Goal: Information Seeking & Learning: Learn about a topic

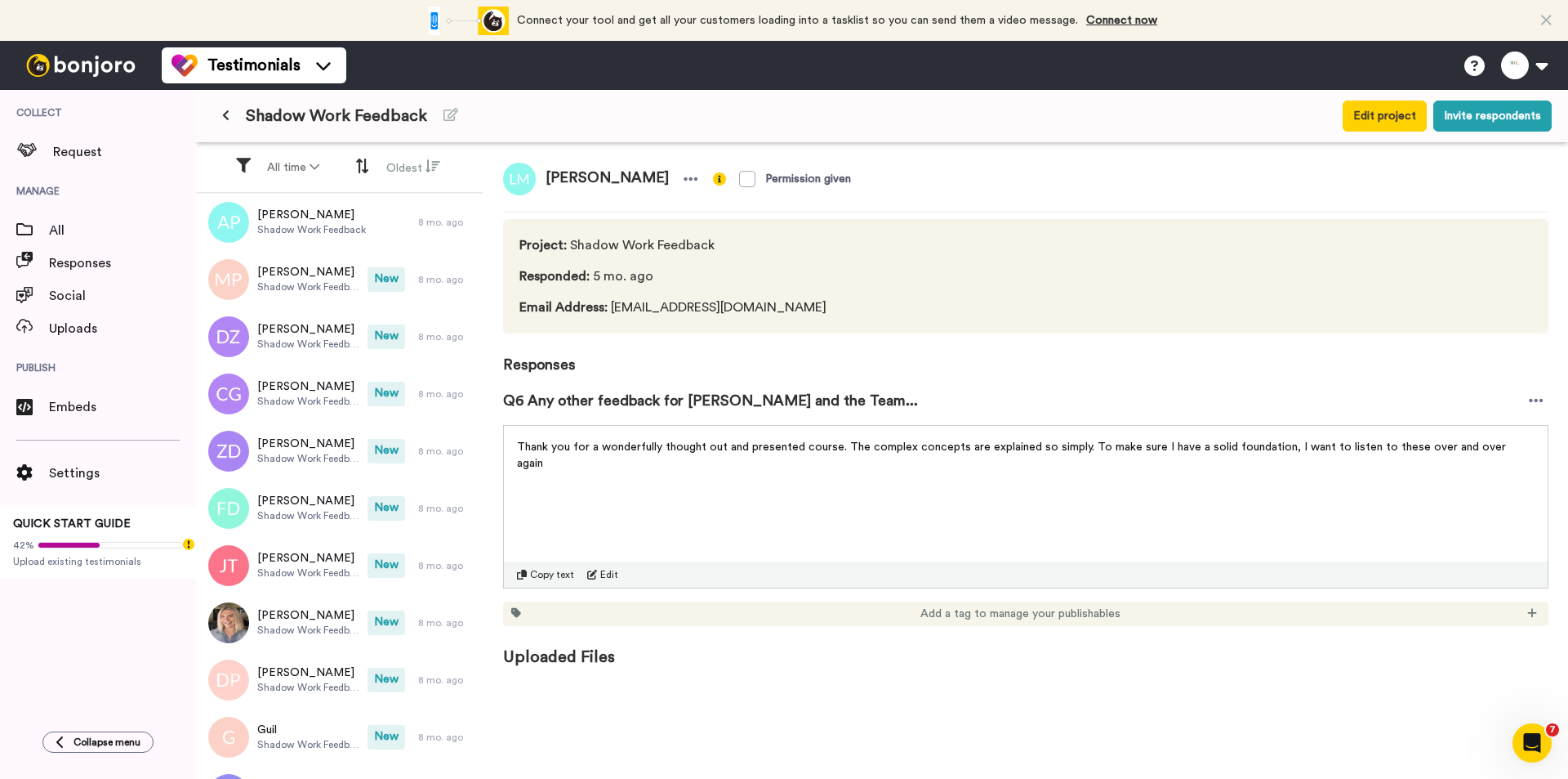
click at [228, 111] on icon at bounding box center [226, 116] width 8 height 11
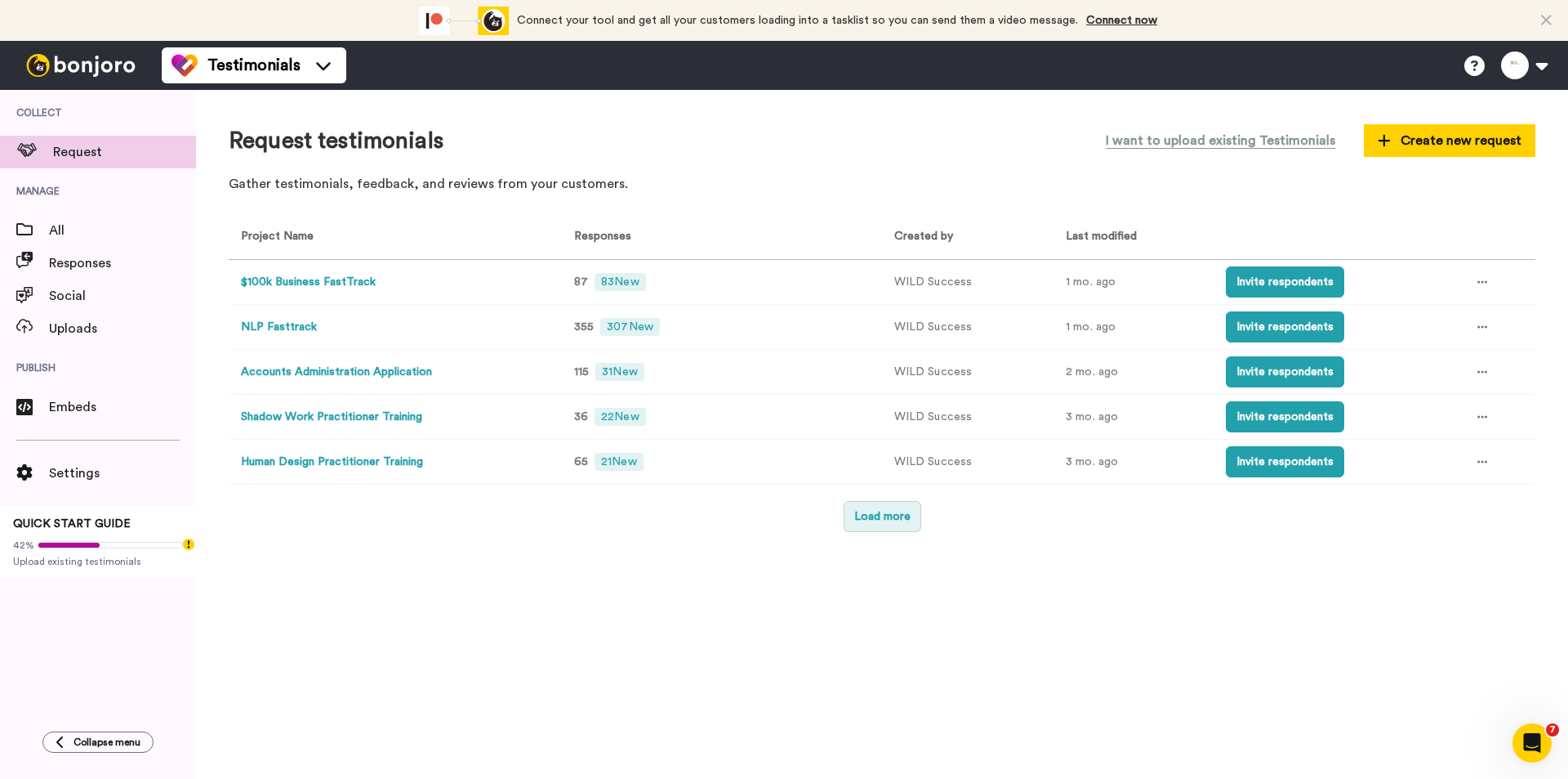
click at [880, 507] on button "Load more" at bounding box center [882, 516] width 77 height 32
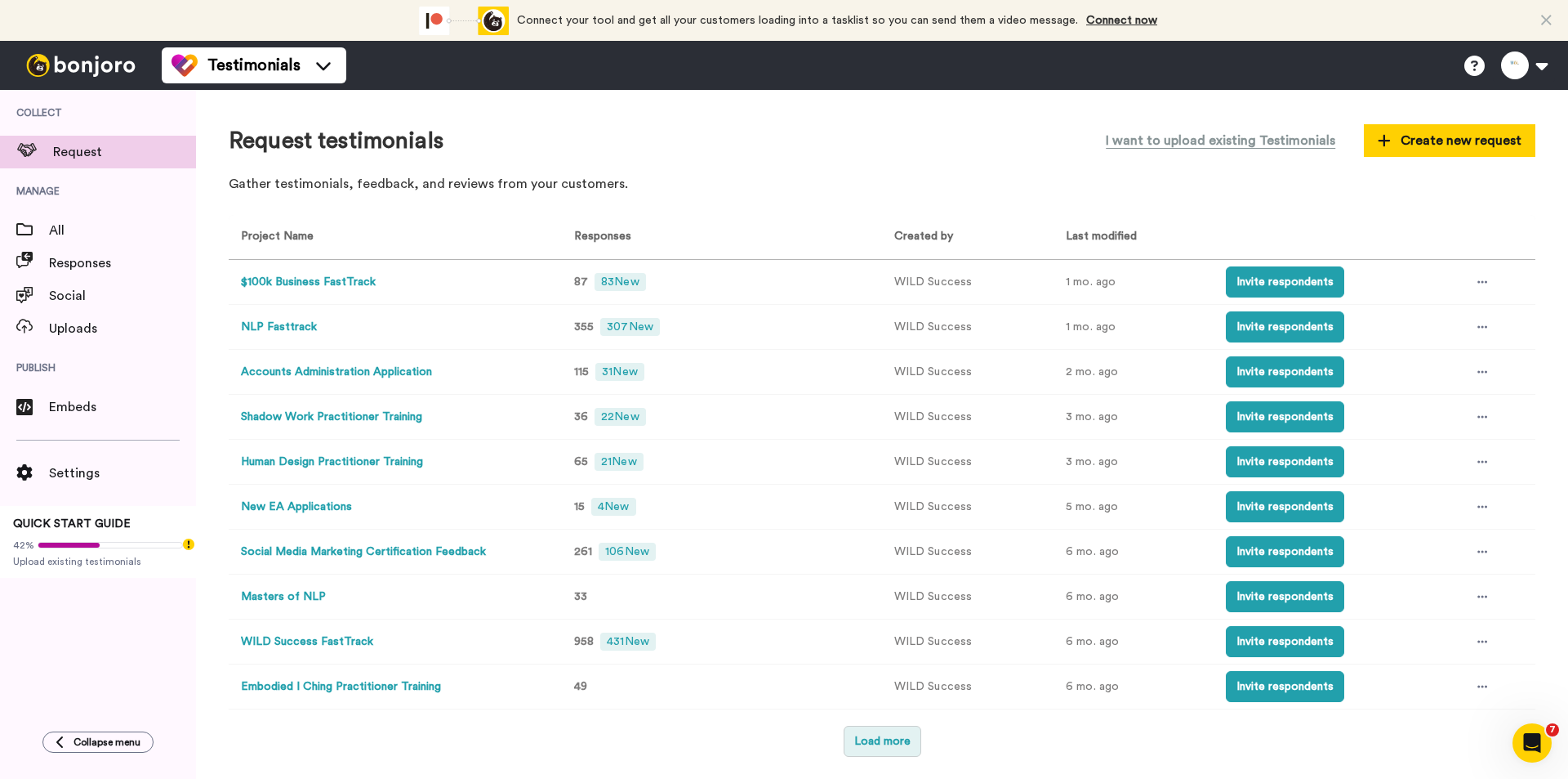
click at [864, 737] on button "Load more" at bounding box center [882, 741] width 77 height 32
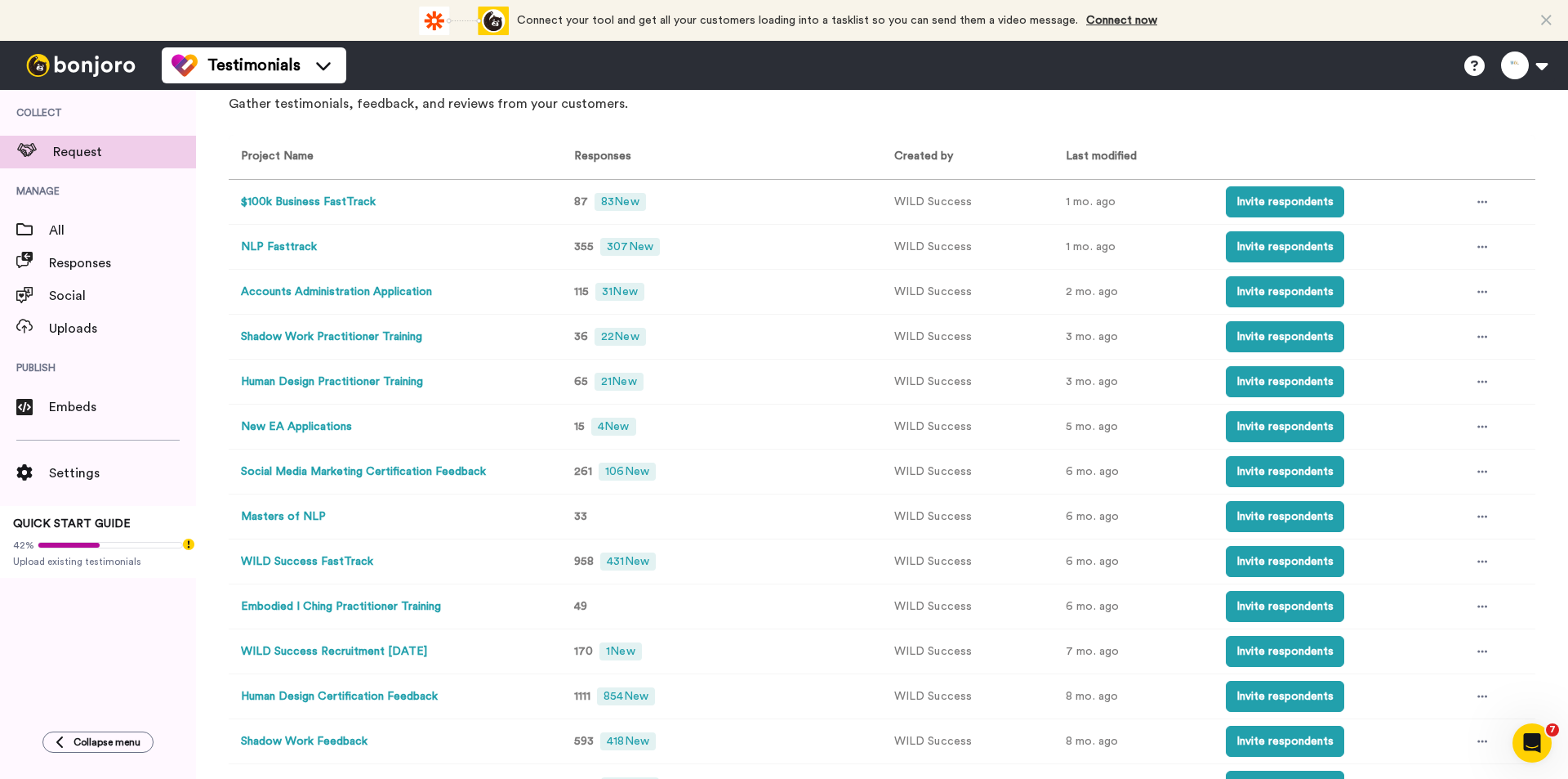
scroll to position [202, 0]
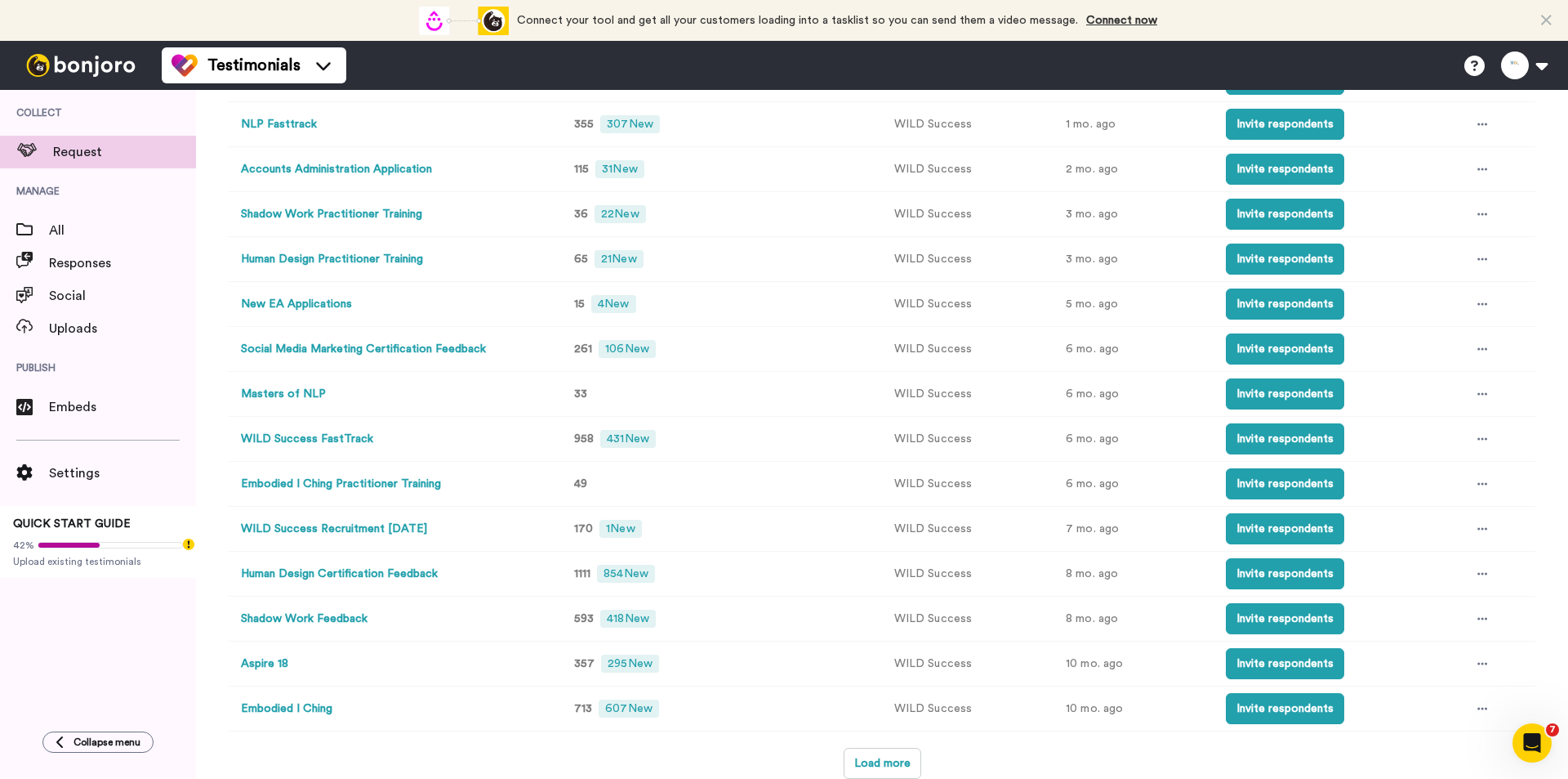
drag, startPoint x: 302, startPoint y: 706, endPoint x: 367, endPoint y: 699, distance: 65.4
click at [367, 699] on td "Embodied I Ching" at bounding box center [392, 708] width 326 height 45
click at [308, 706] on button "Embodied I Ching" at bounding box center [286, 709] width 92 height 17
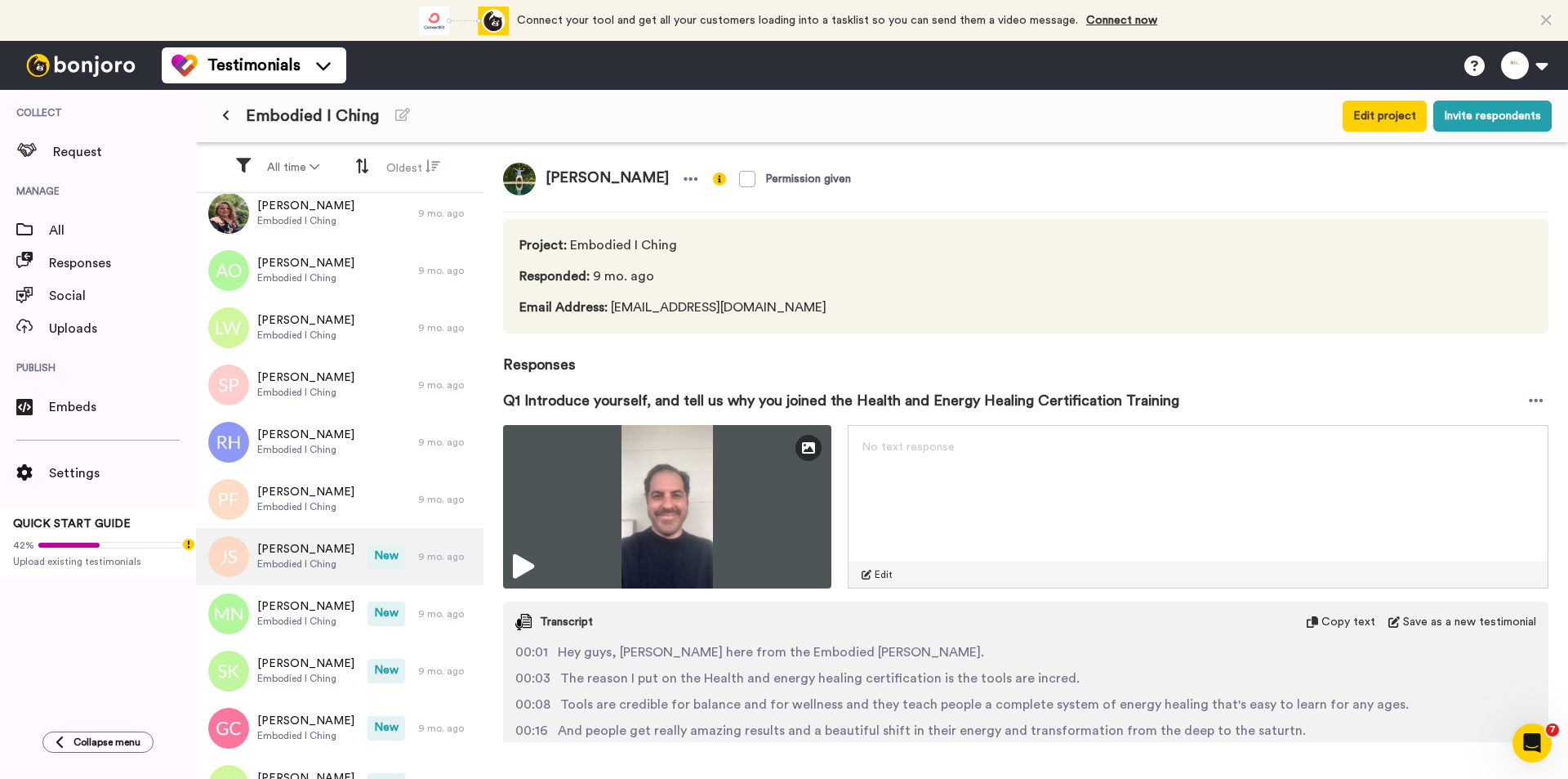
scroll to position [1987, 0]
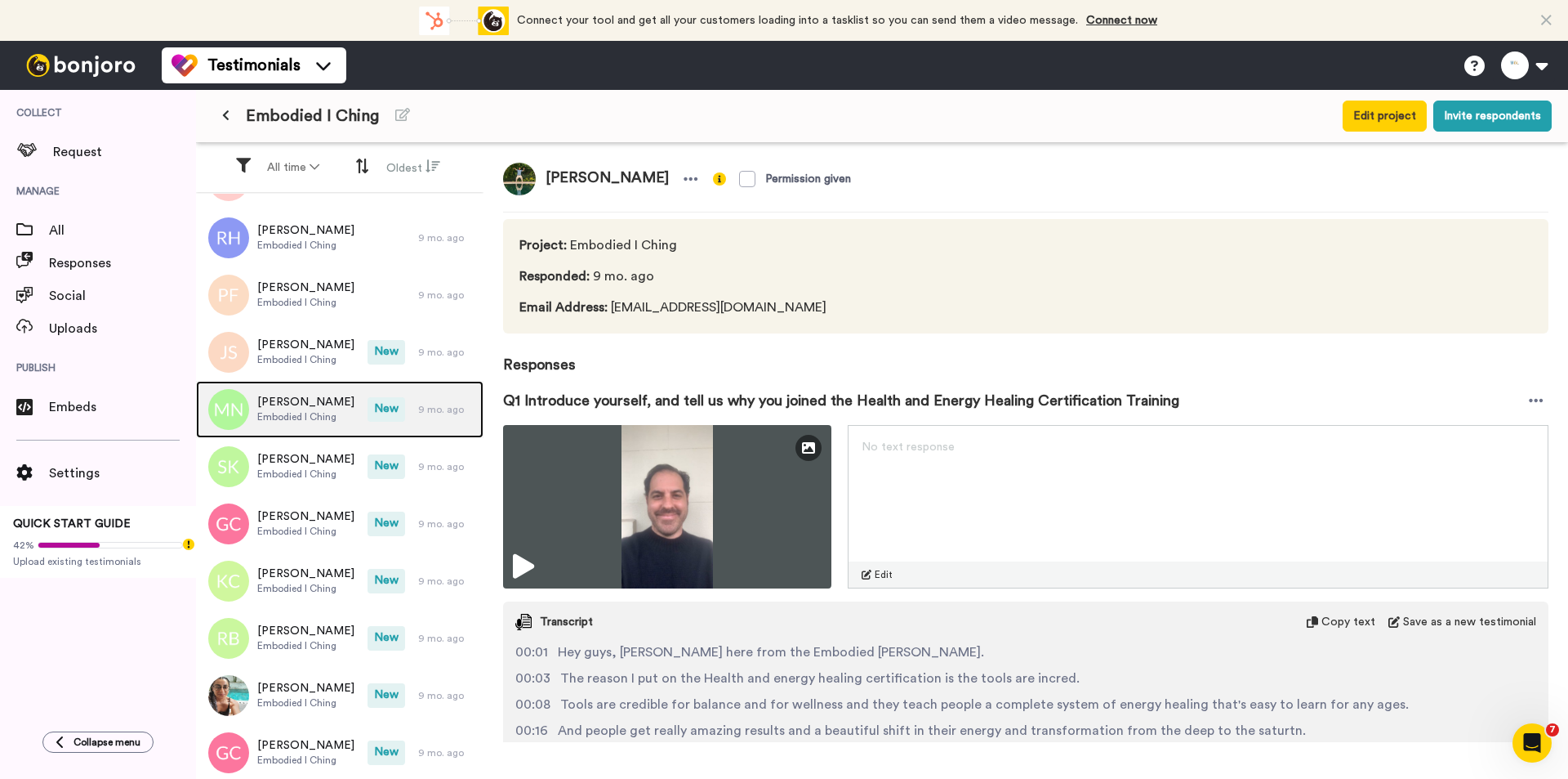
click at [323, 423] on div "[PERSON_NAME] Embodied I Ching" at bounding box center [306, 410] width 97 height 32
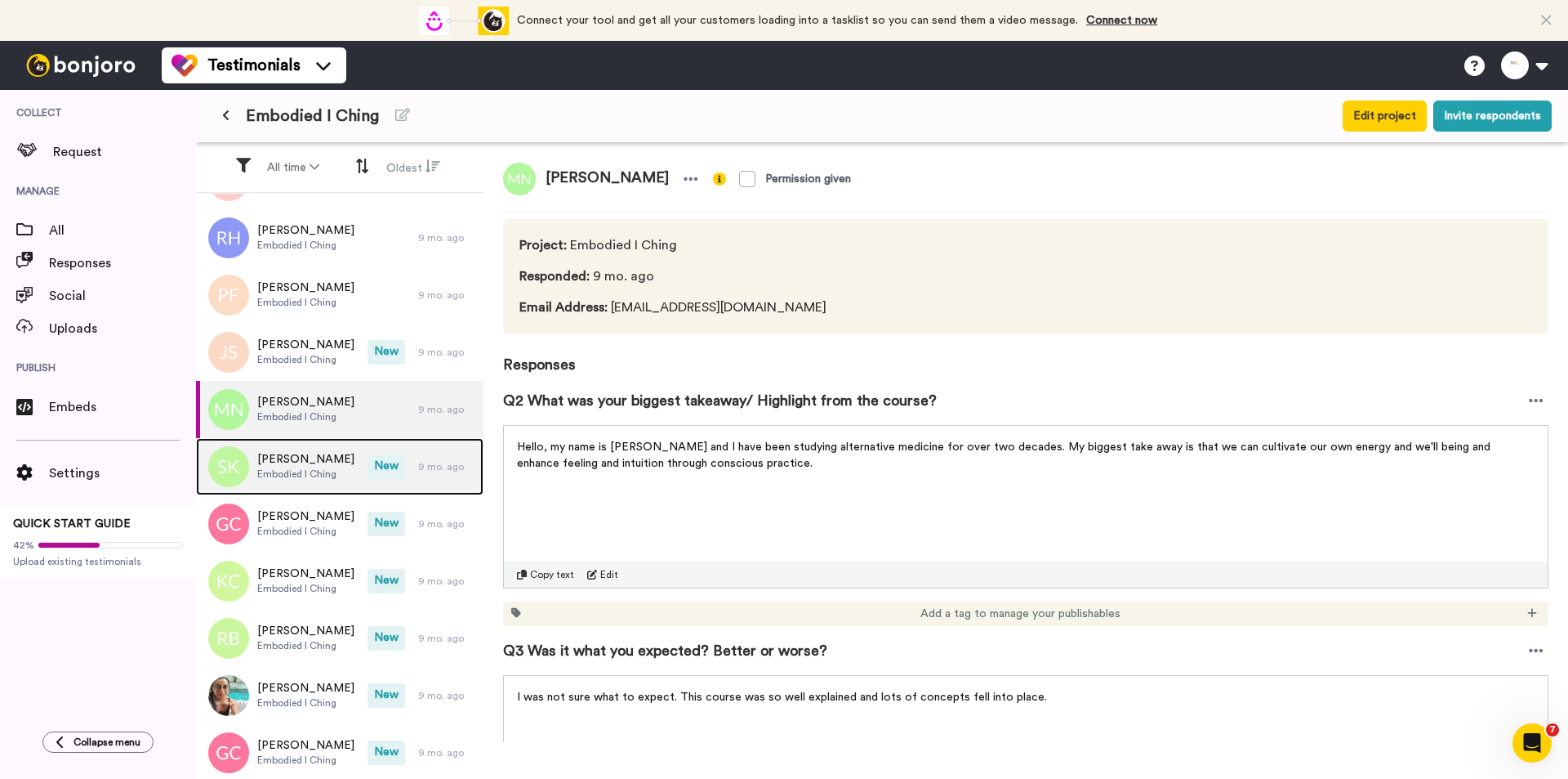
click at [315, 479] on span "Embodied I Ching" at bounding box center [306, 474] width 97 height 13
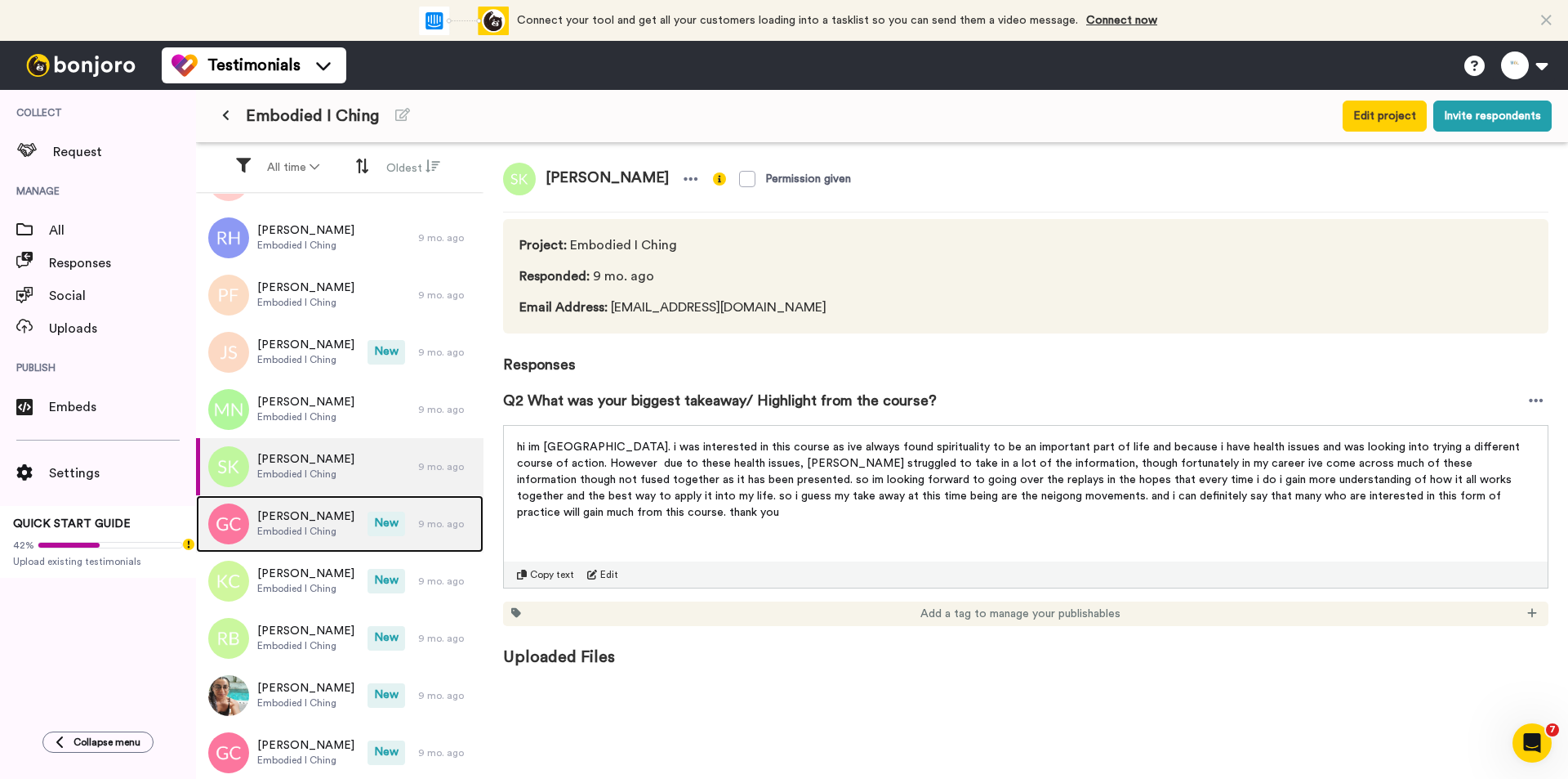
click at [348, 525] on div "[PERSON_NAME] Embodied I [PERSON_NAME]" at bounding box center [282, 524] width 172 height 57
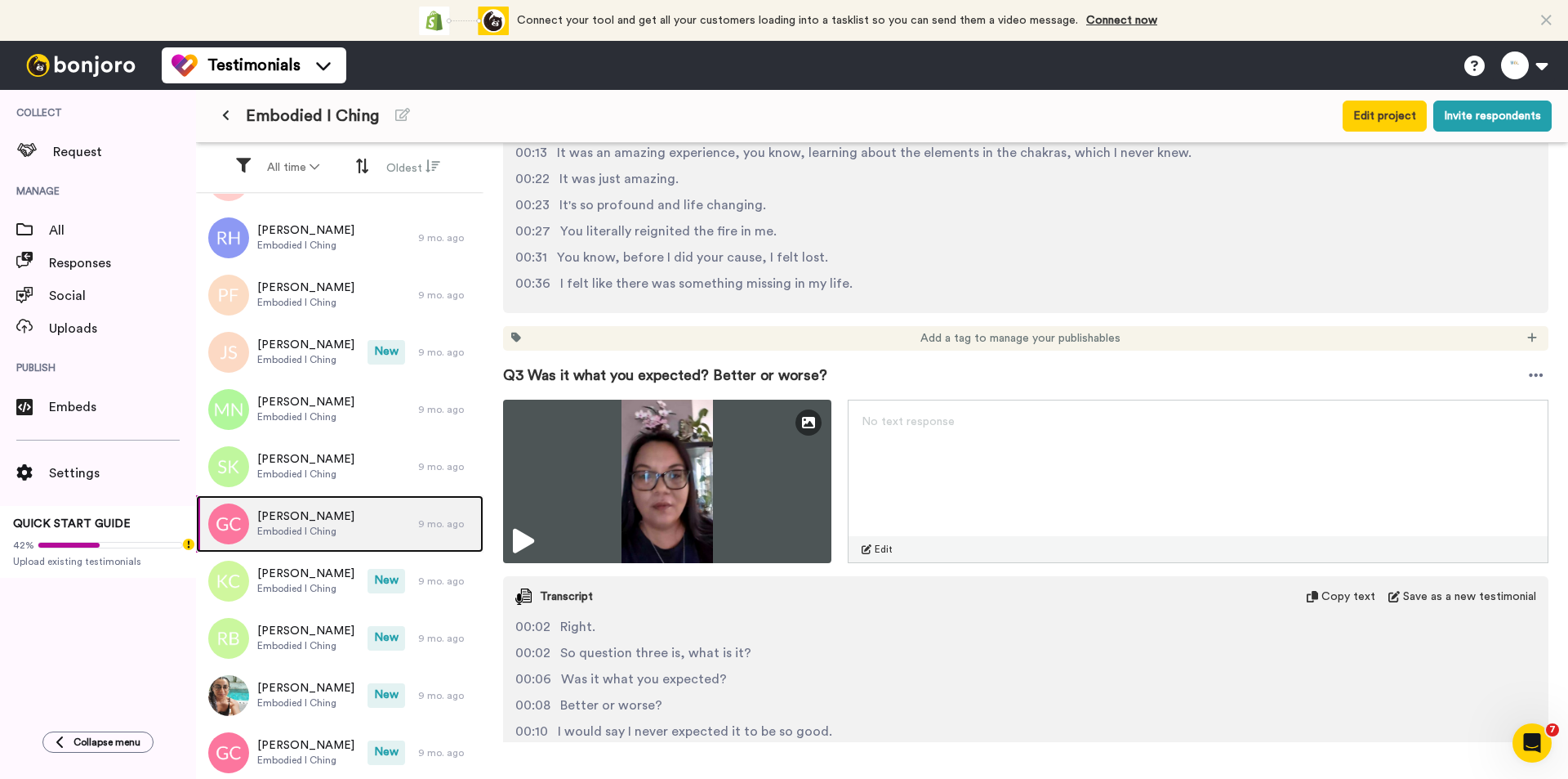
scroll to position [1389, 0]
